Goal: Find specific page/section: Find specific page/section

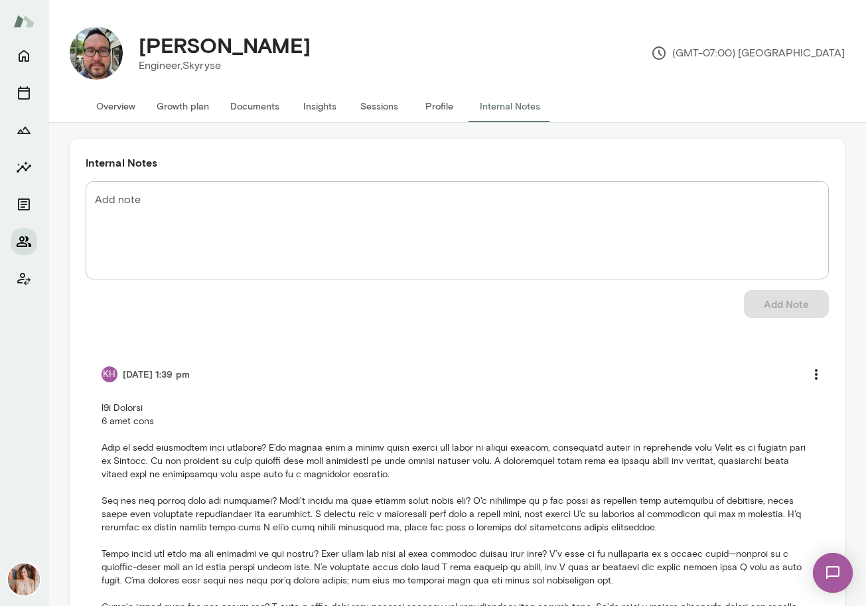
click at [21, 242] on icon "Members" at bounding box center [24, 242] width 16 height 16
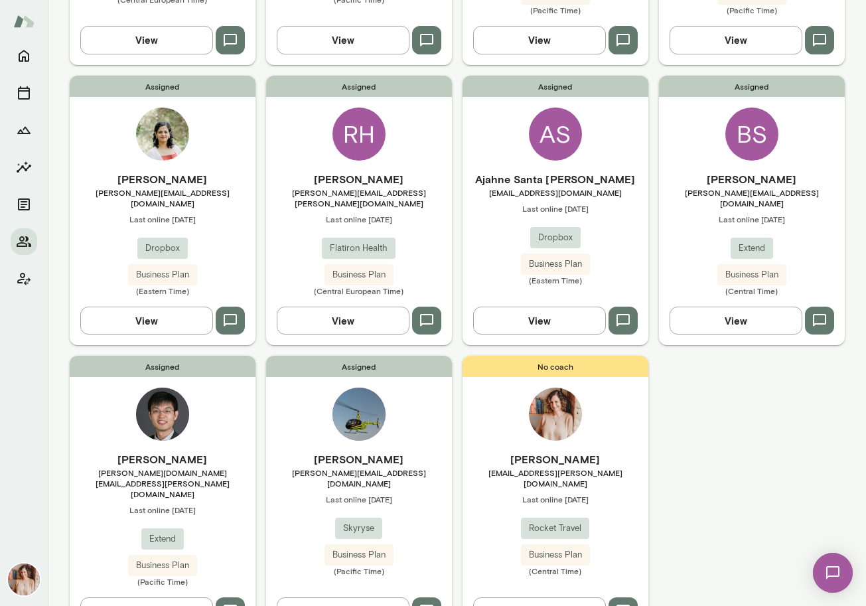
scroll to position [349, 0]
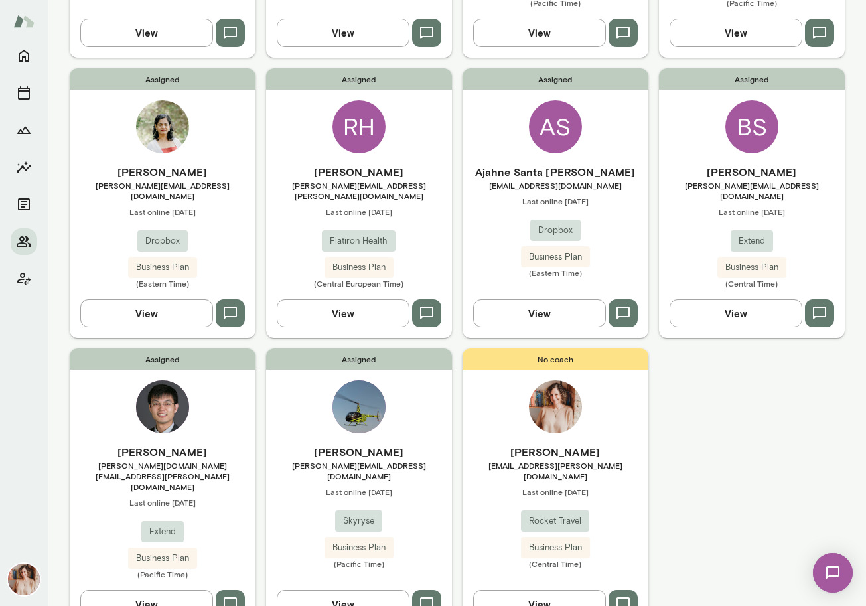
click at [242, 392] on div "Assigned [PERSON_NAME] [PERSON_NAME][DOMAIN_NAME][EMAIL_ADDRESS][PERSON_NAME][D…" at bounding box center [163, 489] width 186 height 280
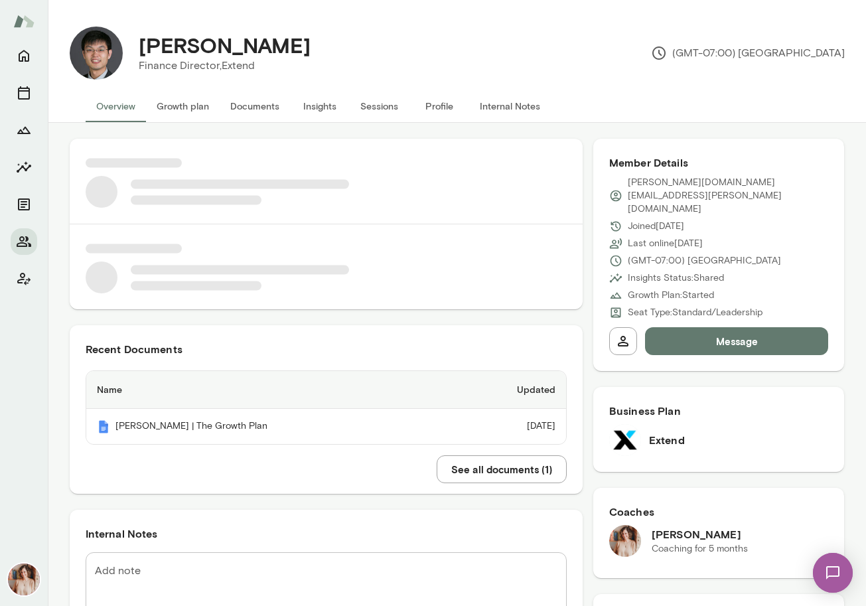
click at [264, 108] on button "Documents" at bounding box center [255, 106] width 70 height 32
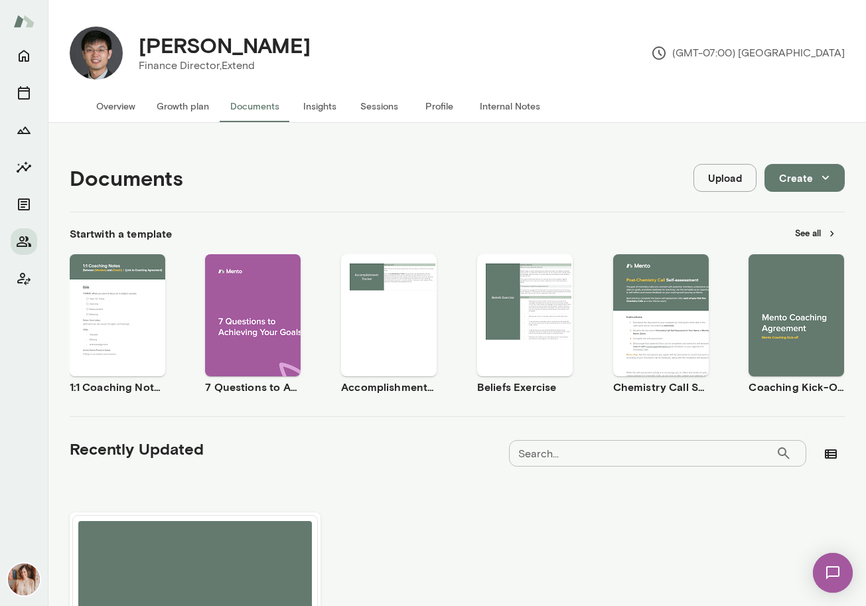
scroll to position [152, 0]
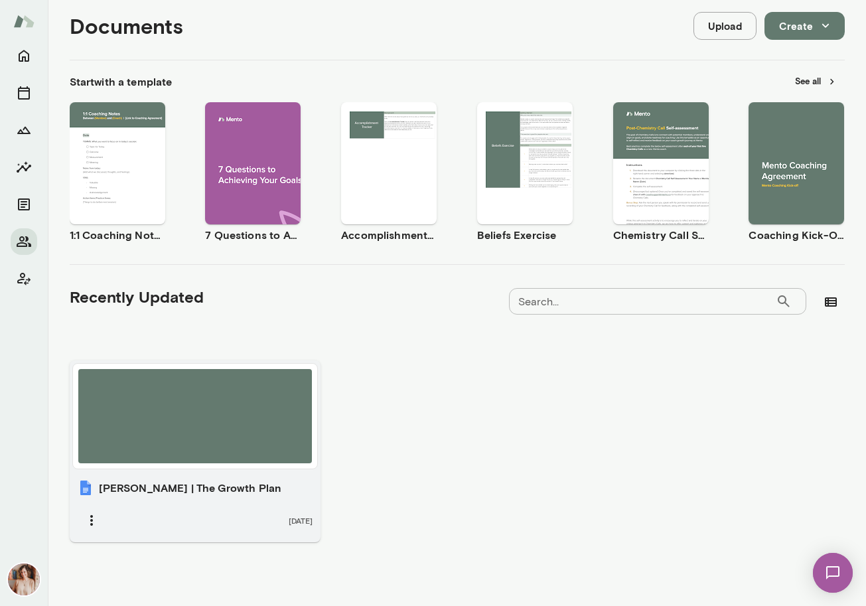
click at [250, 432] on div at bounding box center [195, 416] width 234 height 94
